Goal: Participate in discussion: Engage in conversation with other users on a specific topic

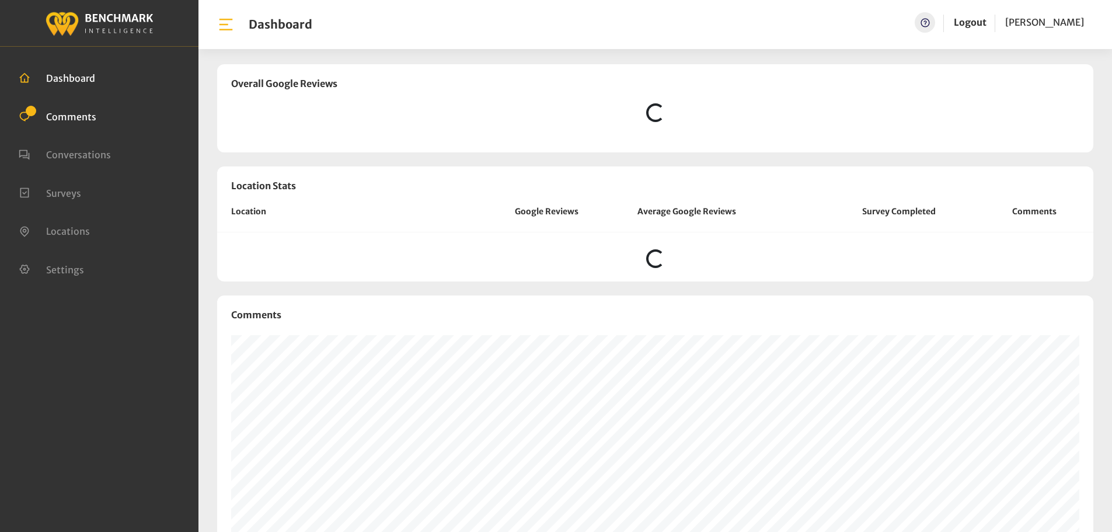
click at [64, 119] on span "Comments" at bounding box center [71, 116] width 50 height 12
